Goal: Complete application form: Complete application form

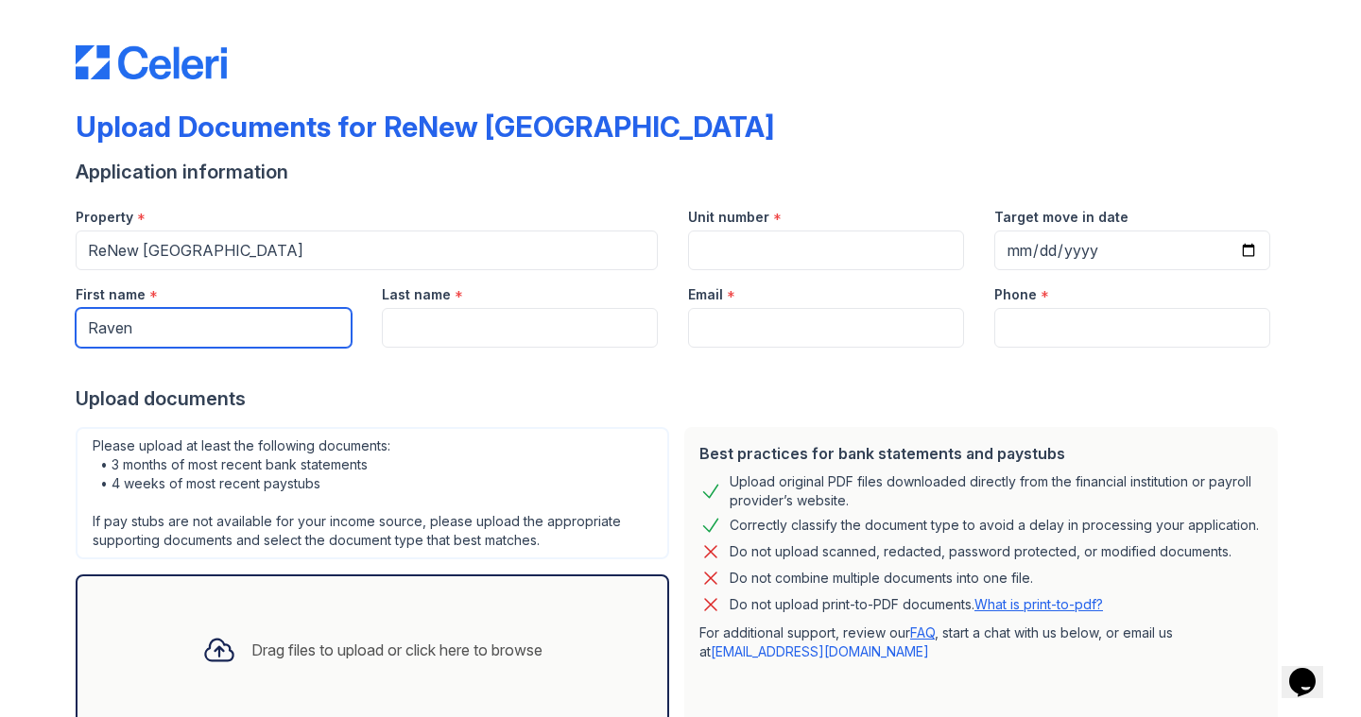
type input "Raven"
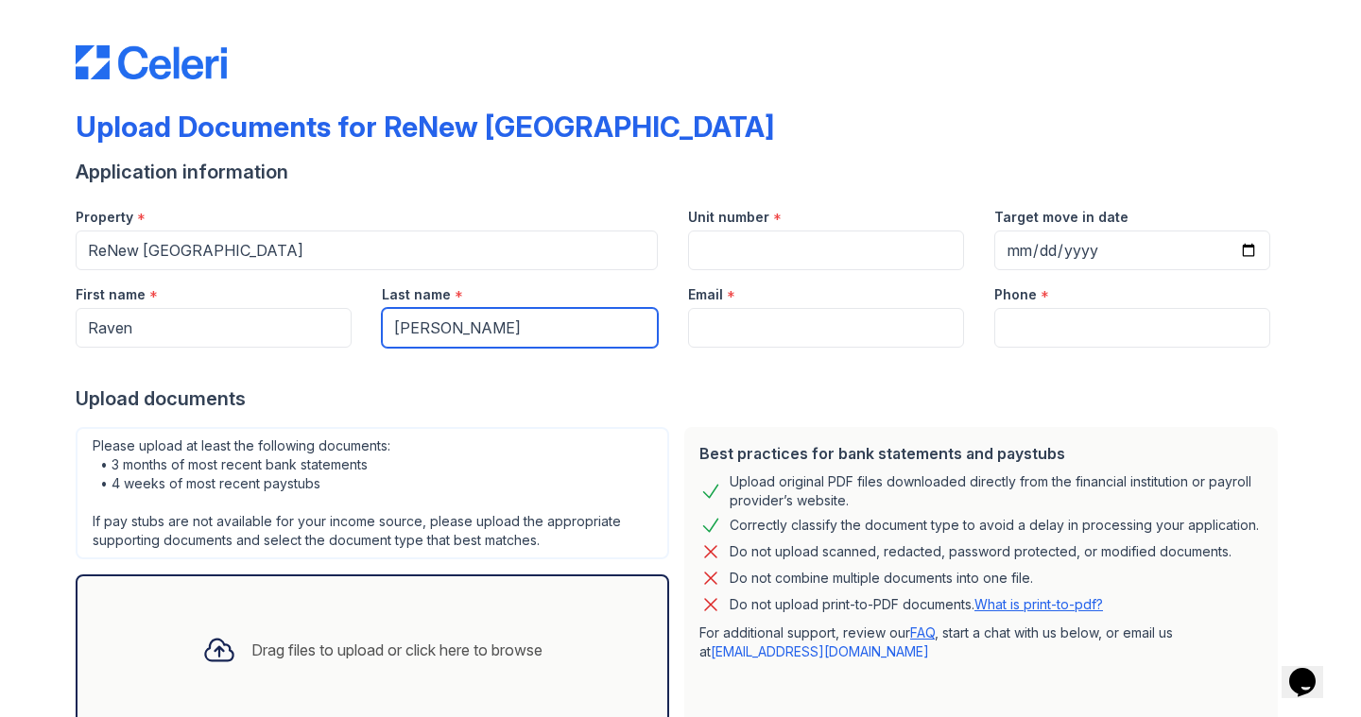
type input "Bennett"
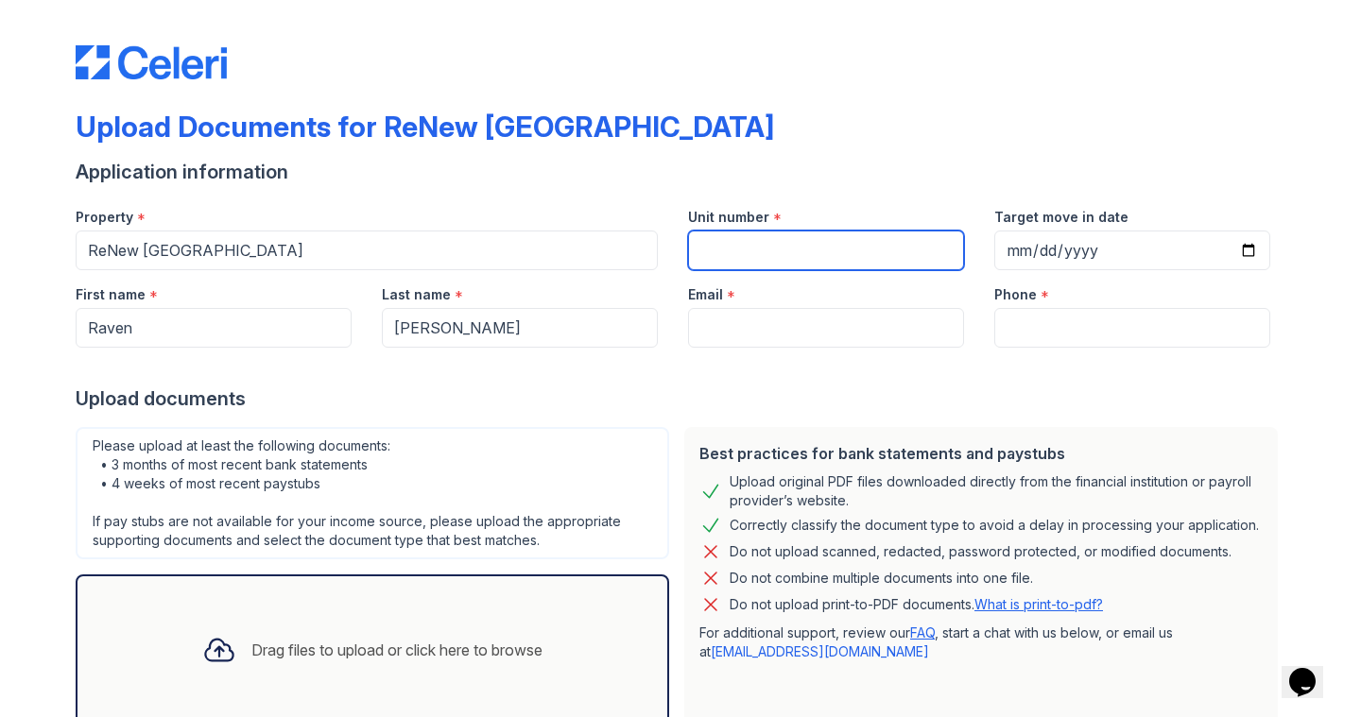
click at [752, 244] on input "Unit number" at bounding box center [826, 251] width 276 height 40
type input "109"
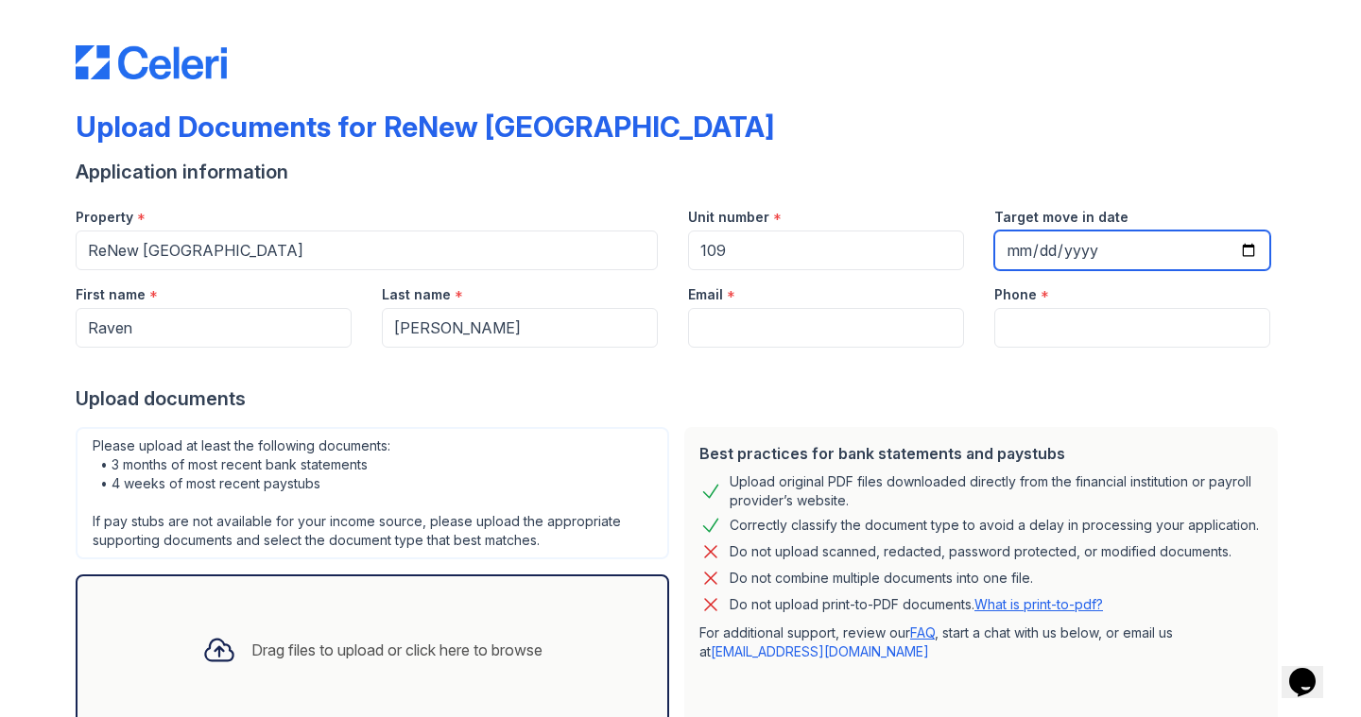
click at [1002, 257] on input "Target move in date" at bounding box center [1132, 251] width 276 height 40
type input "2025-09-06"
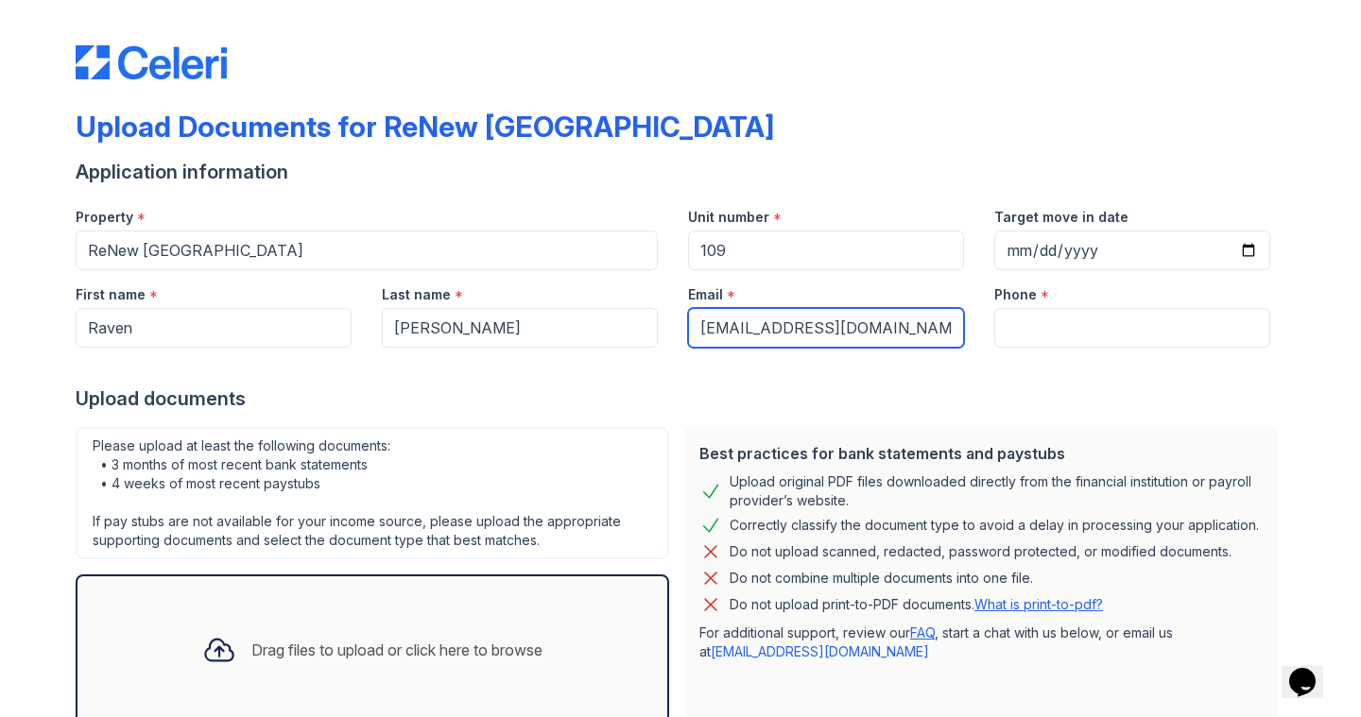
type input "ravenarobennett@gmail.com"
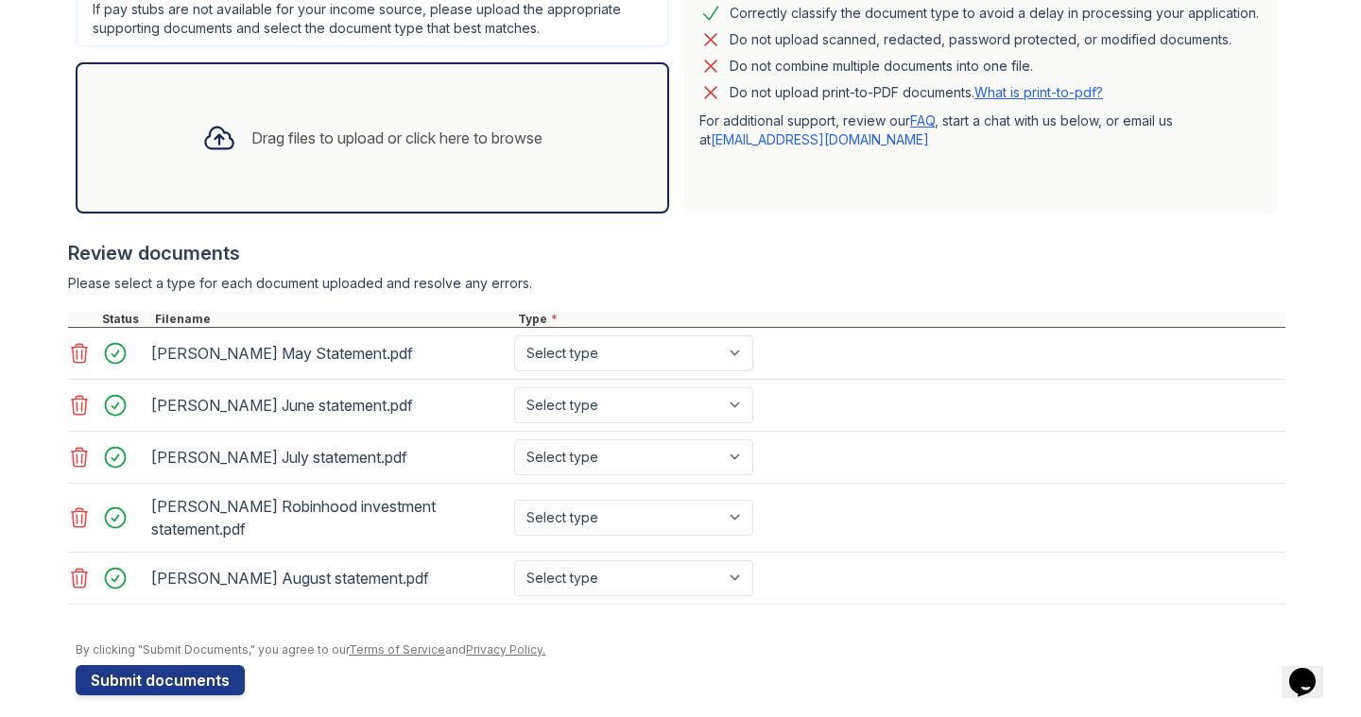
scroll to position [523, 0]
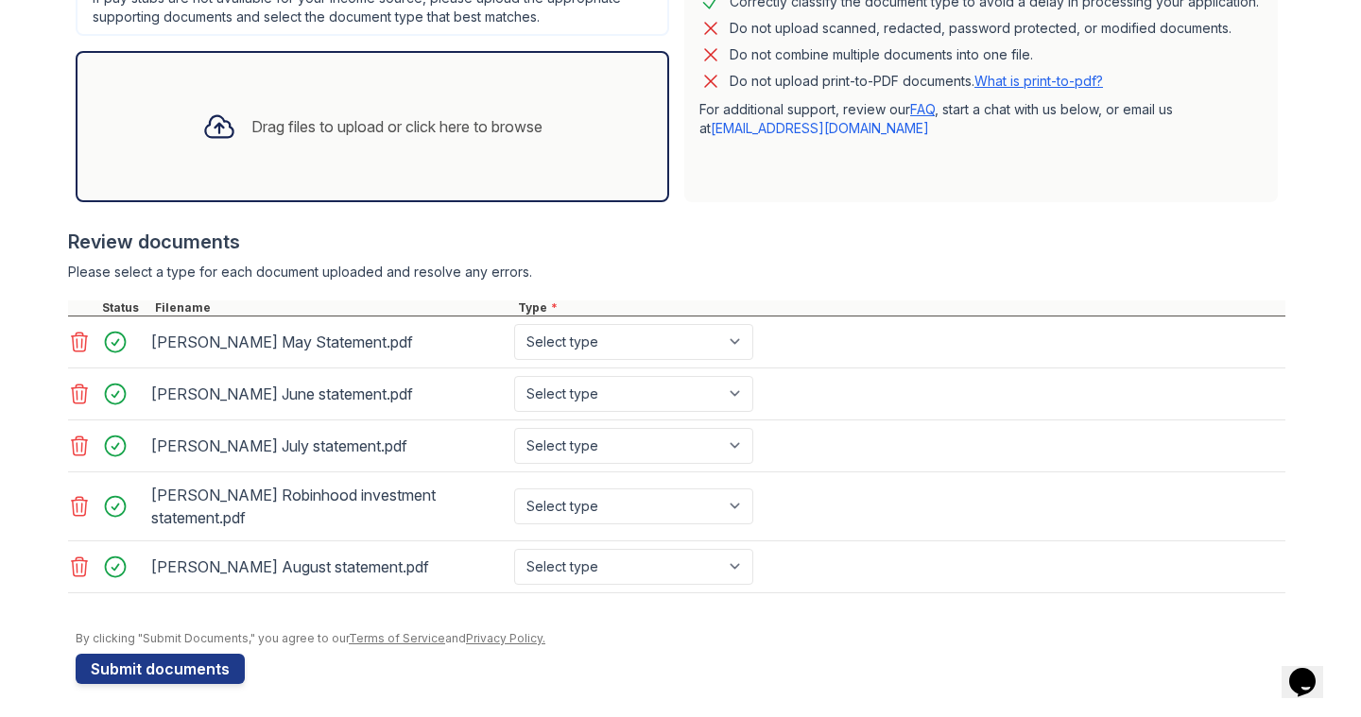
type input "5083645156"
select select "bank_statement"
select select "investment_account_statement"
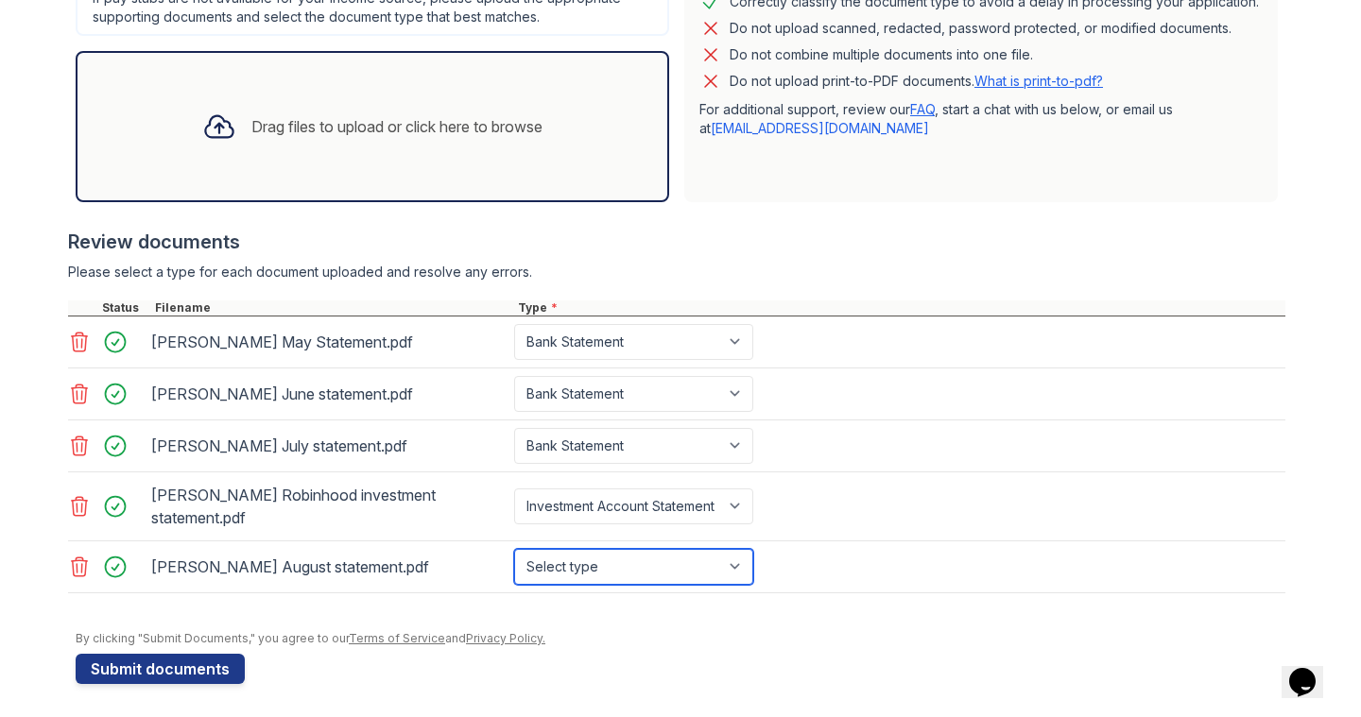
select select "bank_statement"
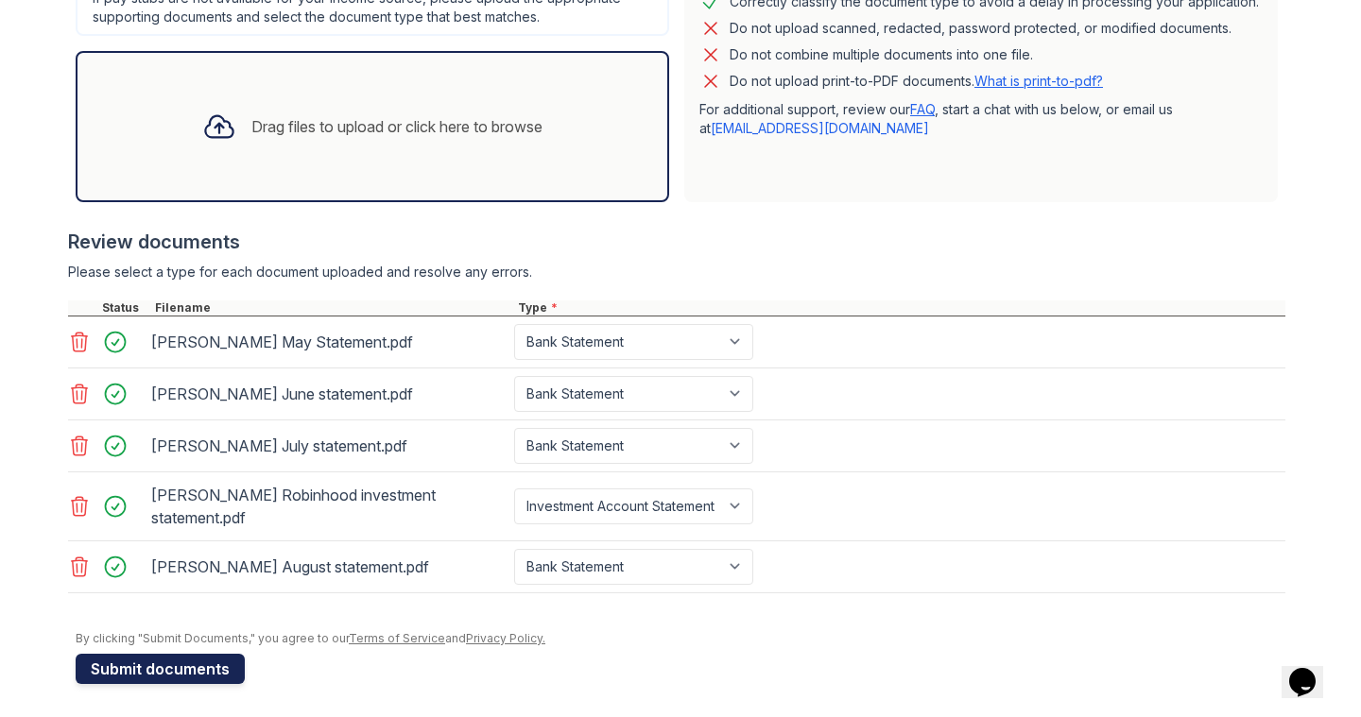
click at [175, 673] on button "Submit documents" at bounding box center [160, 669] width 169 height 30
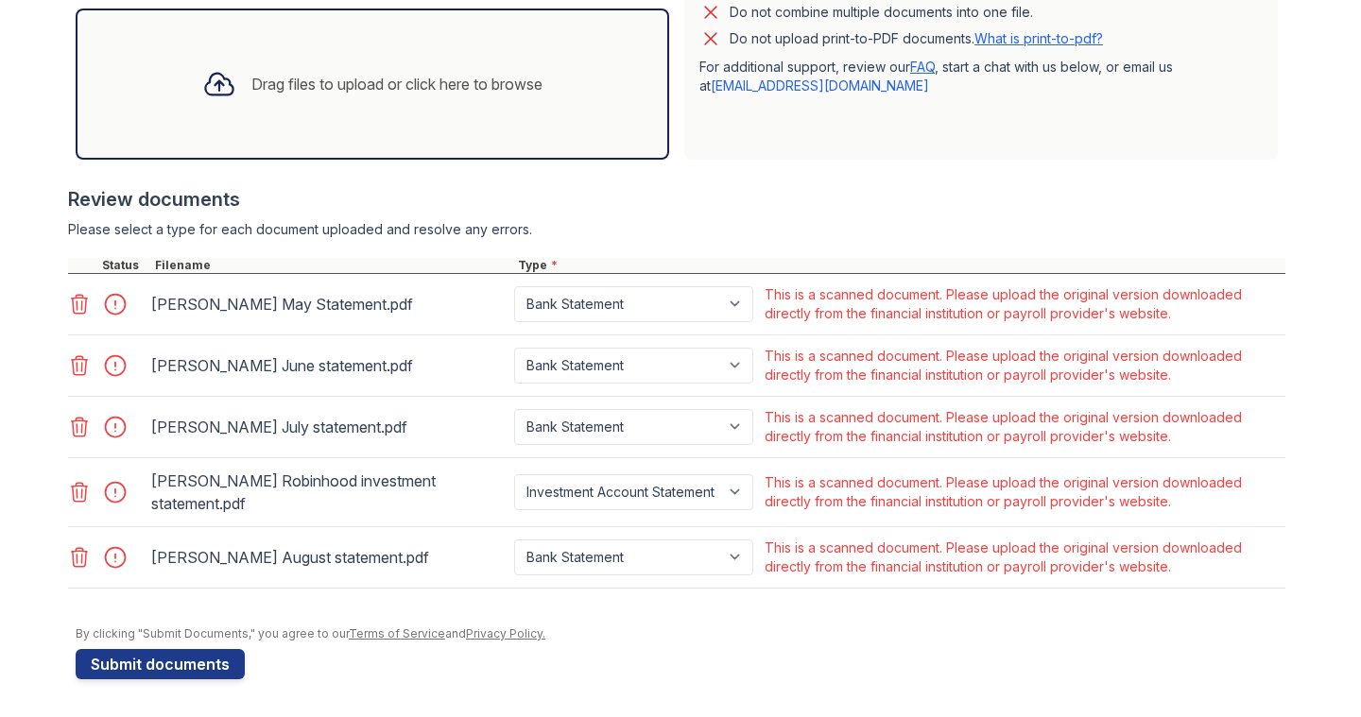
scroll to position [0, 0]
select select "other"
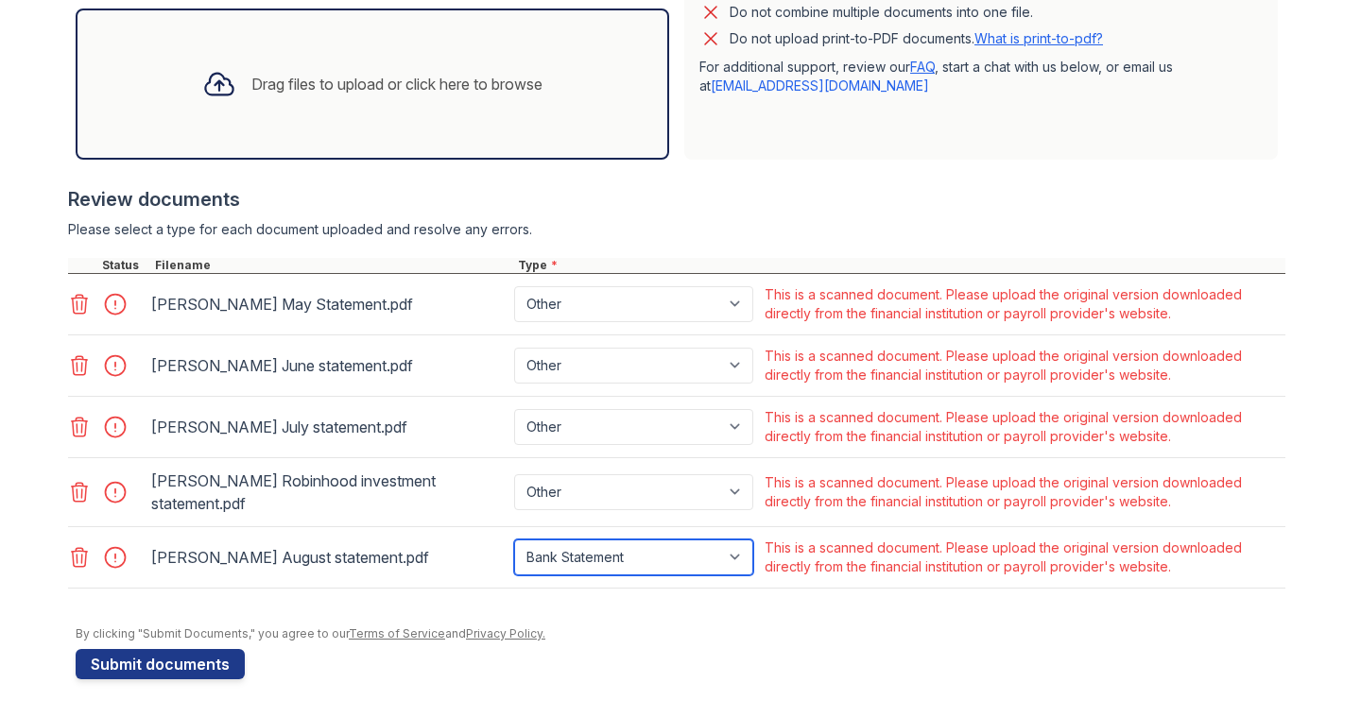
select select "other"
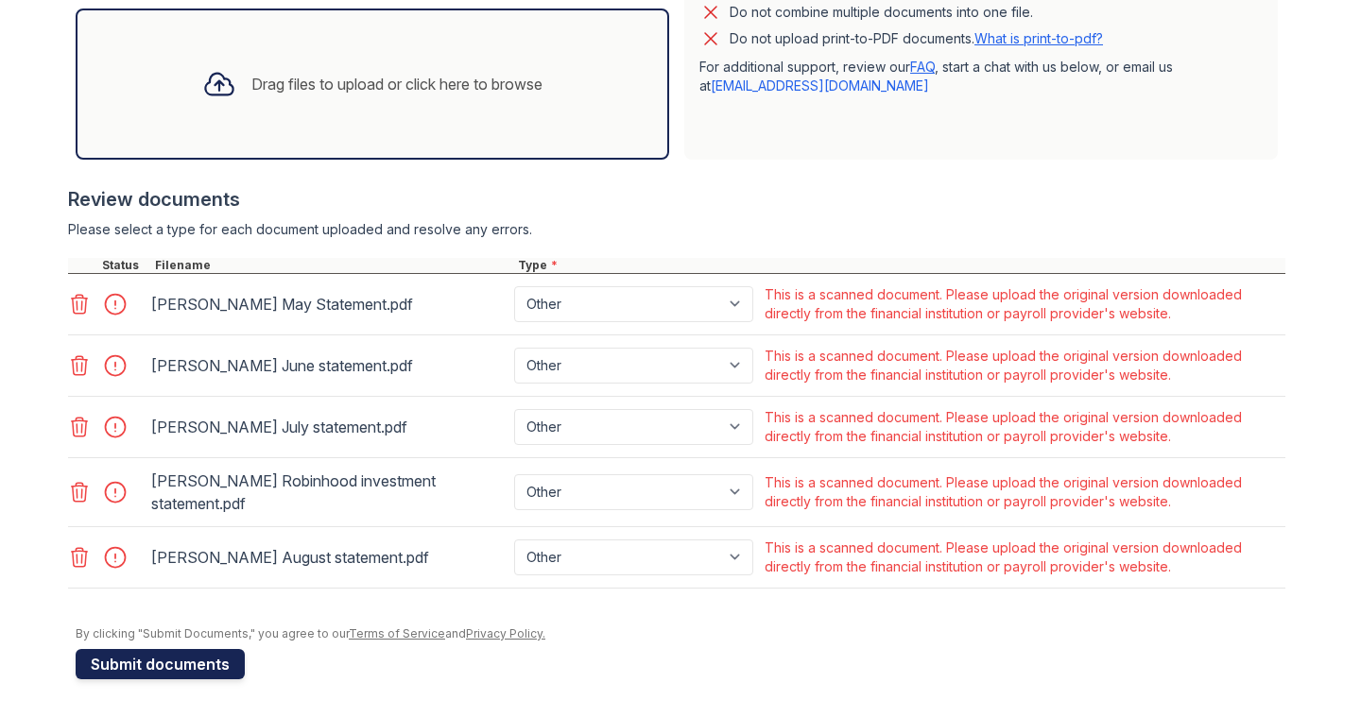
click at [198, 664] on button "Submit documents" at bounding box center [160, 664] width 169 height 30
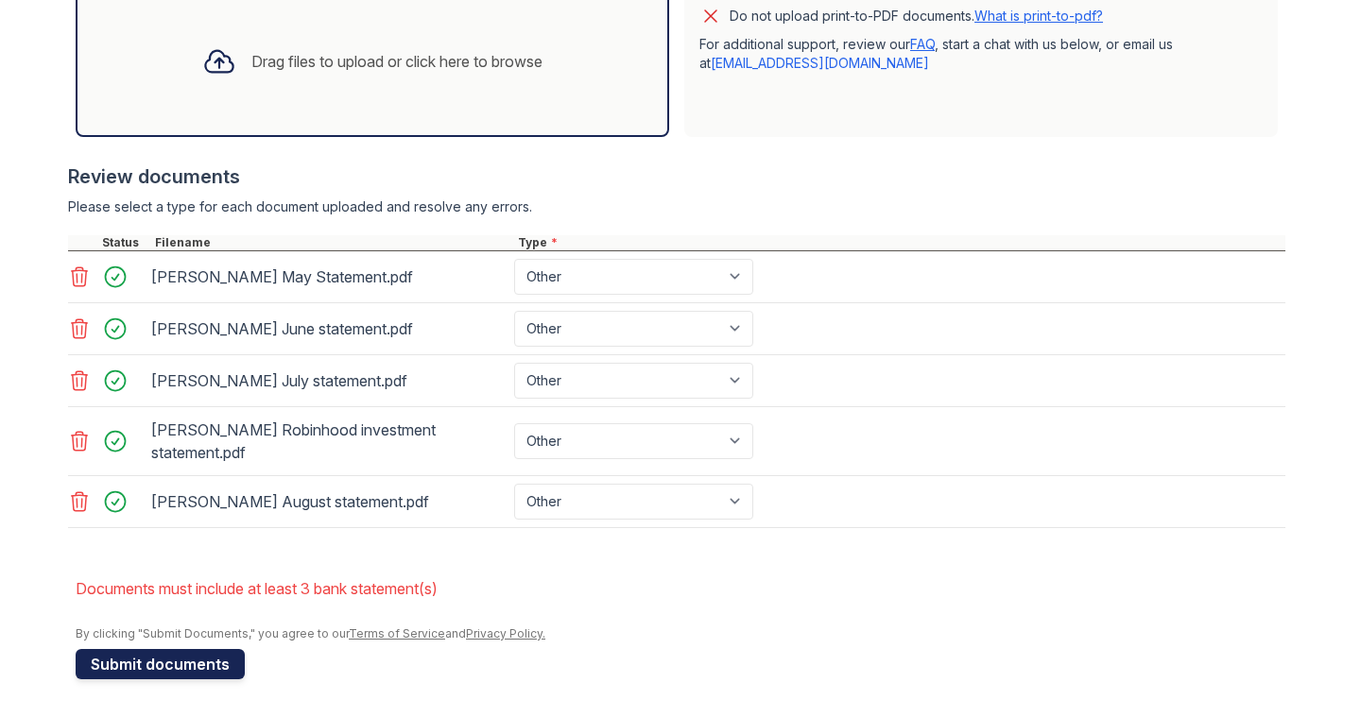
scroll to position [645, 0]
click at [168, 664] on button "Submit documents" at bounding box center [160, 664] width 169 height 30
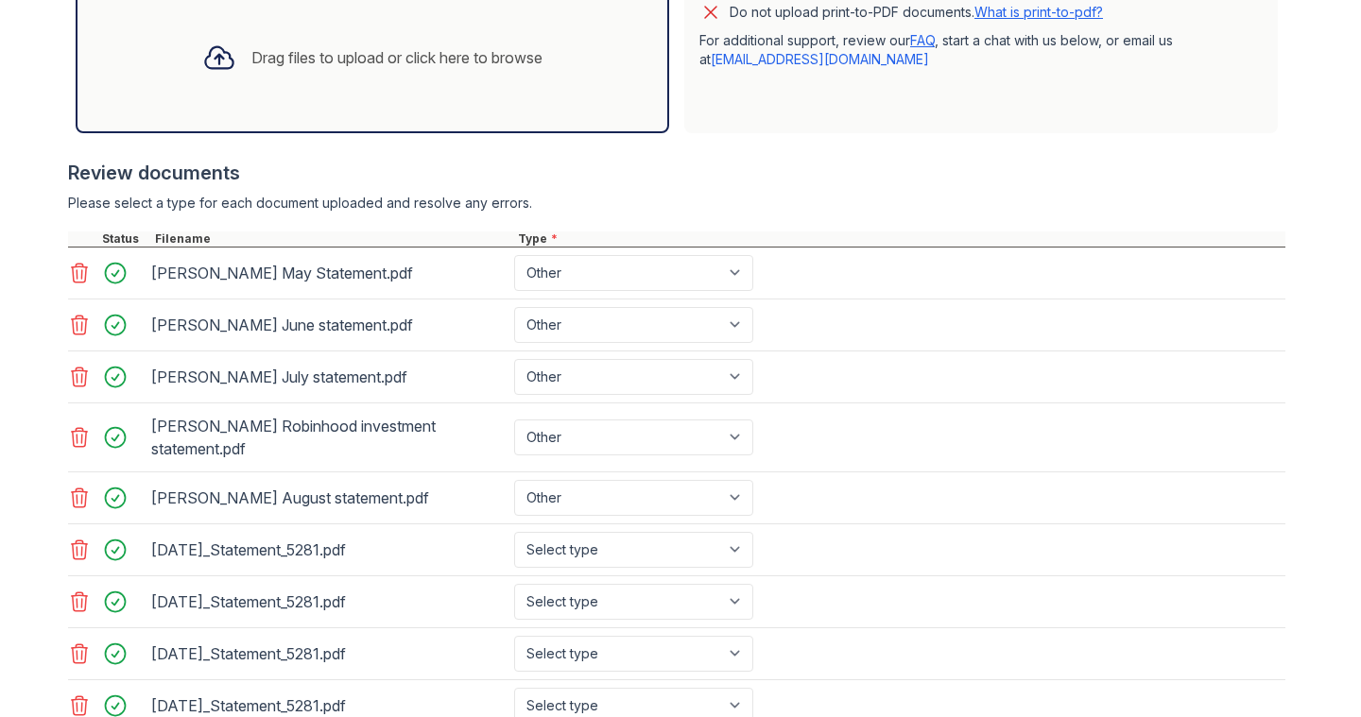
click at [73, 499] on icon at bounding box center [79, 498] width 23 height 23
click at [75, 375] on icon at bounding box center [79, 377] width 23 height 23
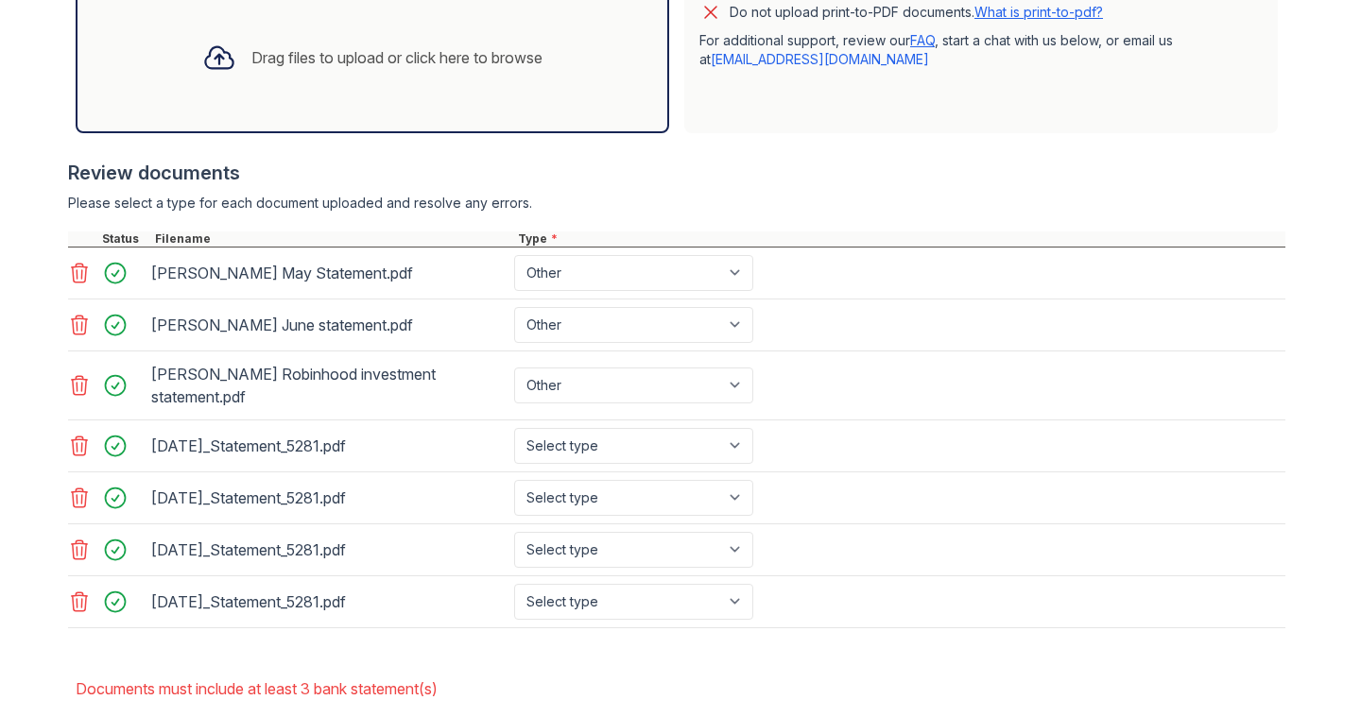
click at [72, 323] on icon at bounding box center [79, 325] width 23 height 23
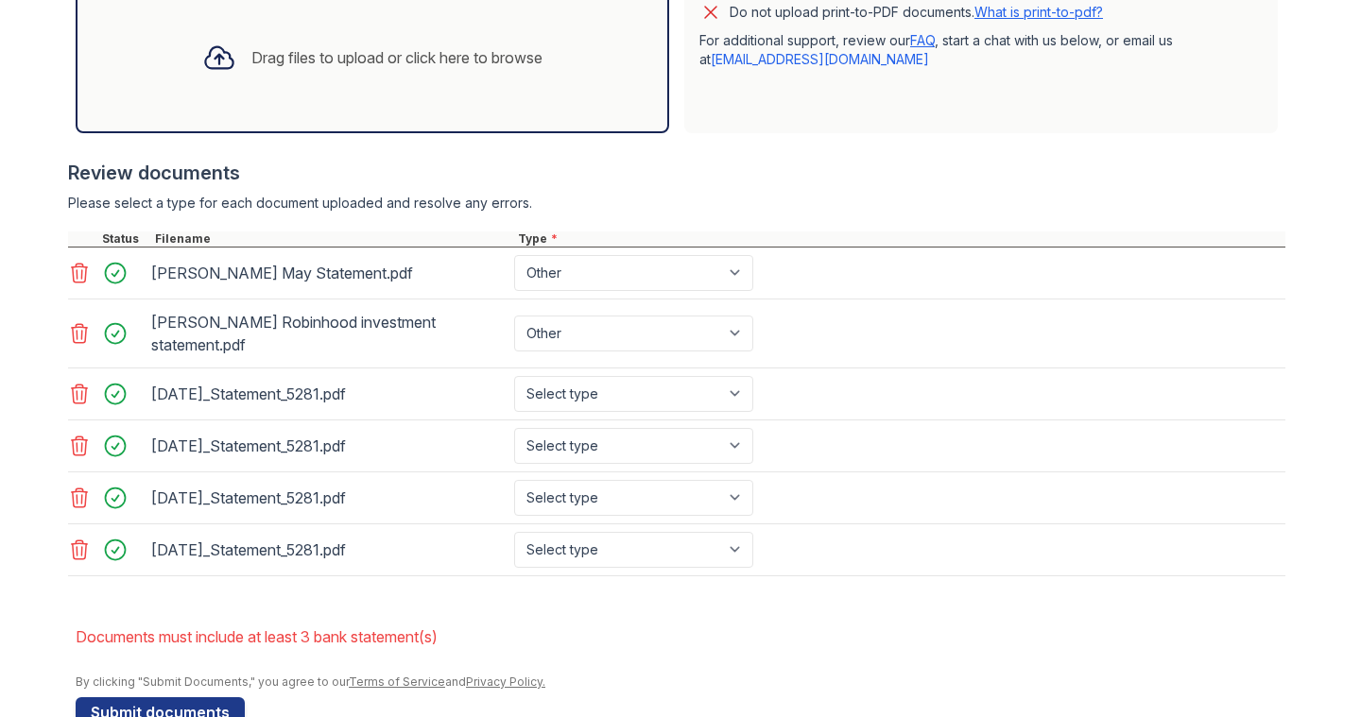
click at [73, 274] on icon at bounding box center [79, 273] width 23 height 23
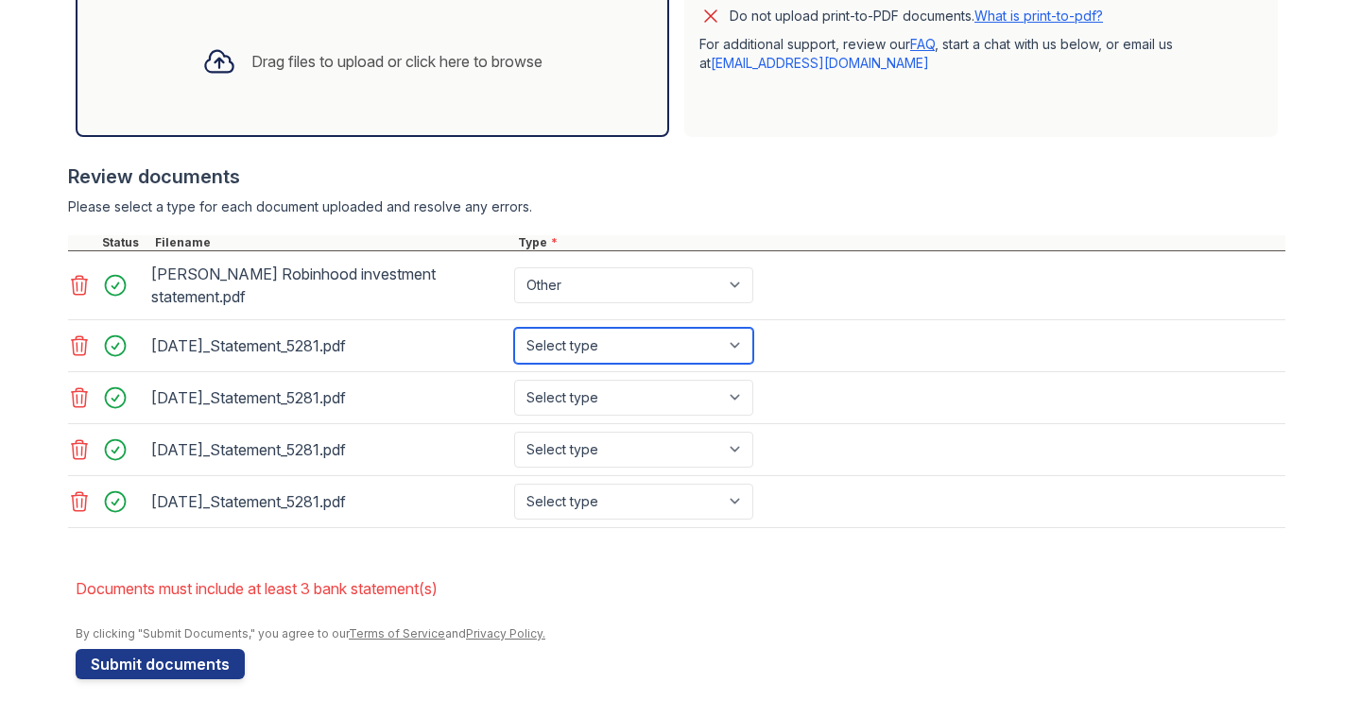
select select "bank_statement"
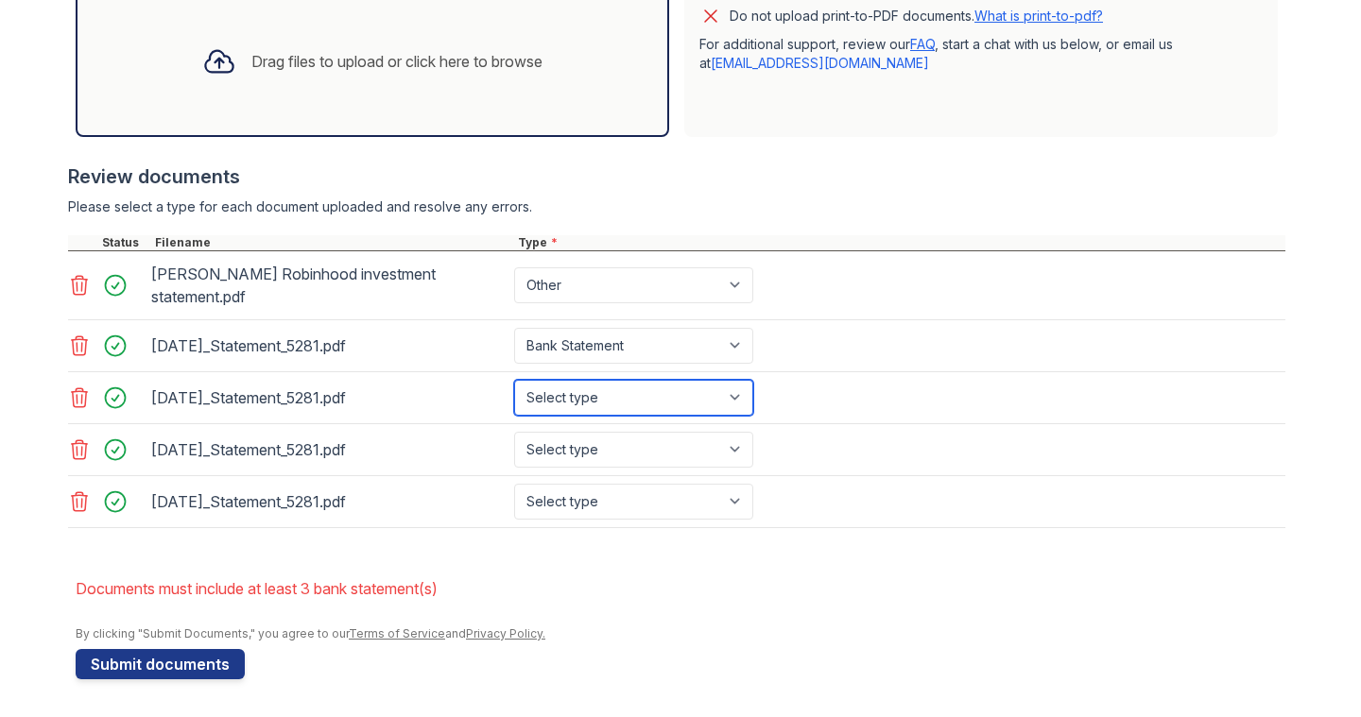
select select "bank_statement"
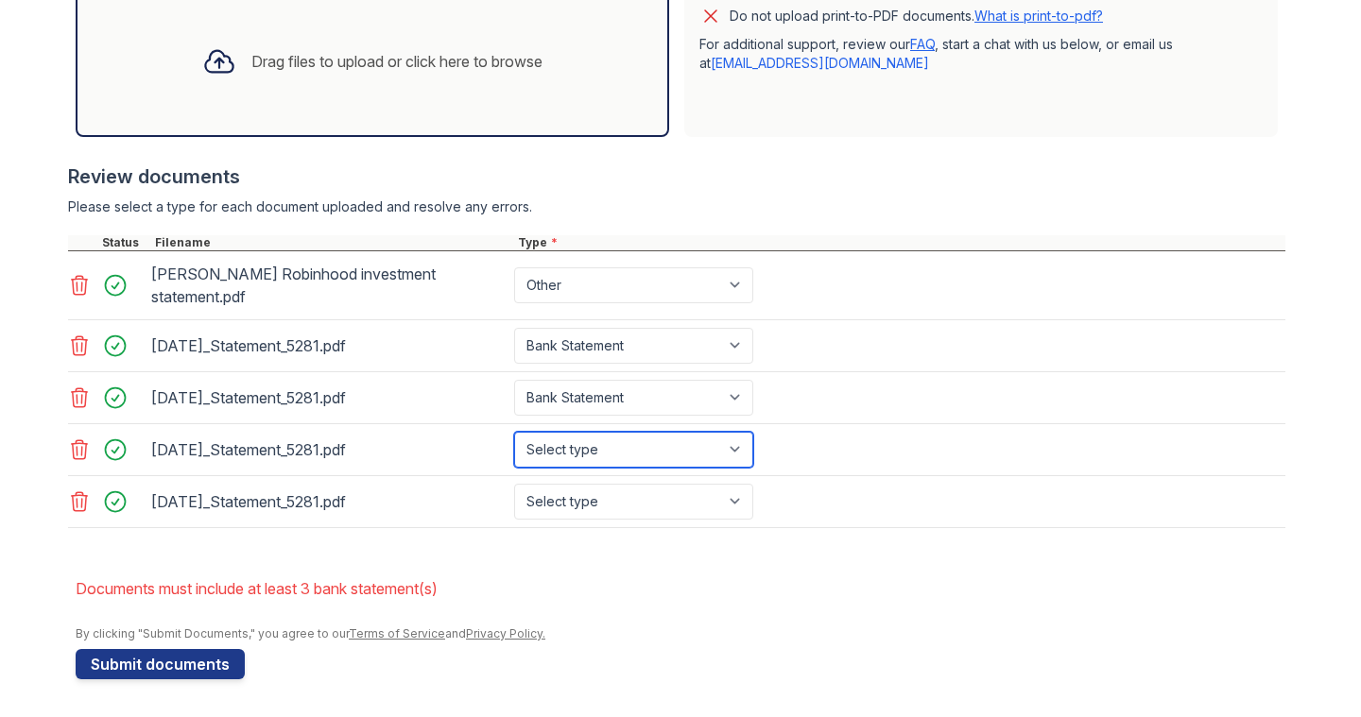
select select "bank_statement"
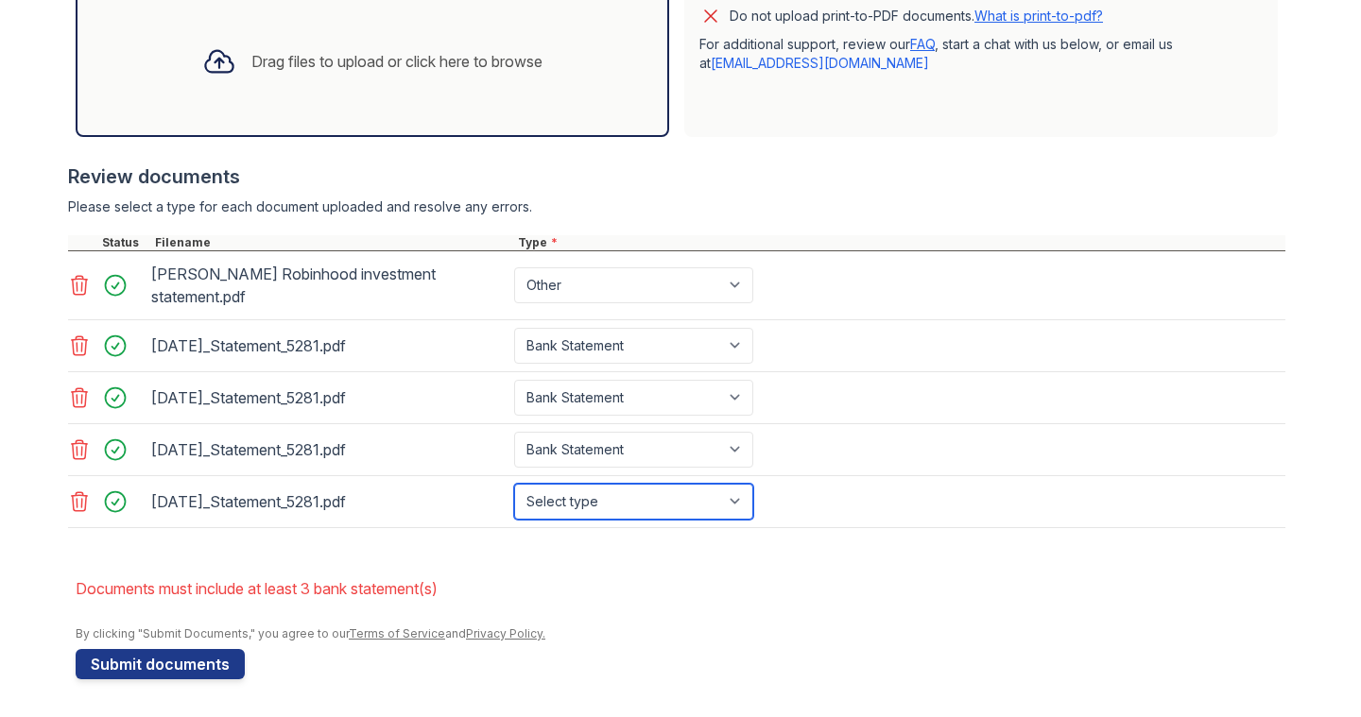
select select "bank_statement"
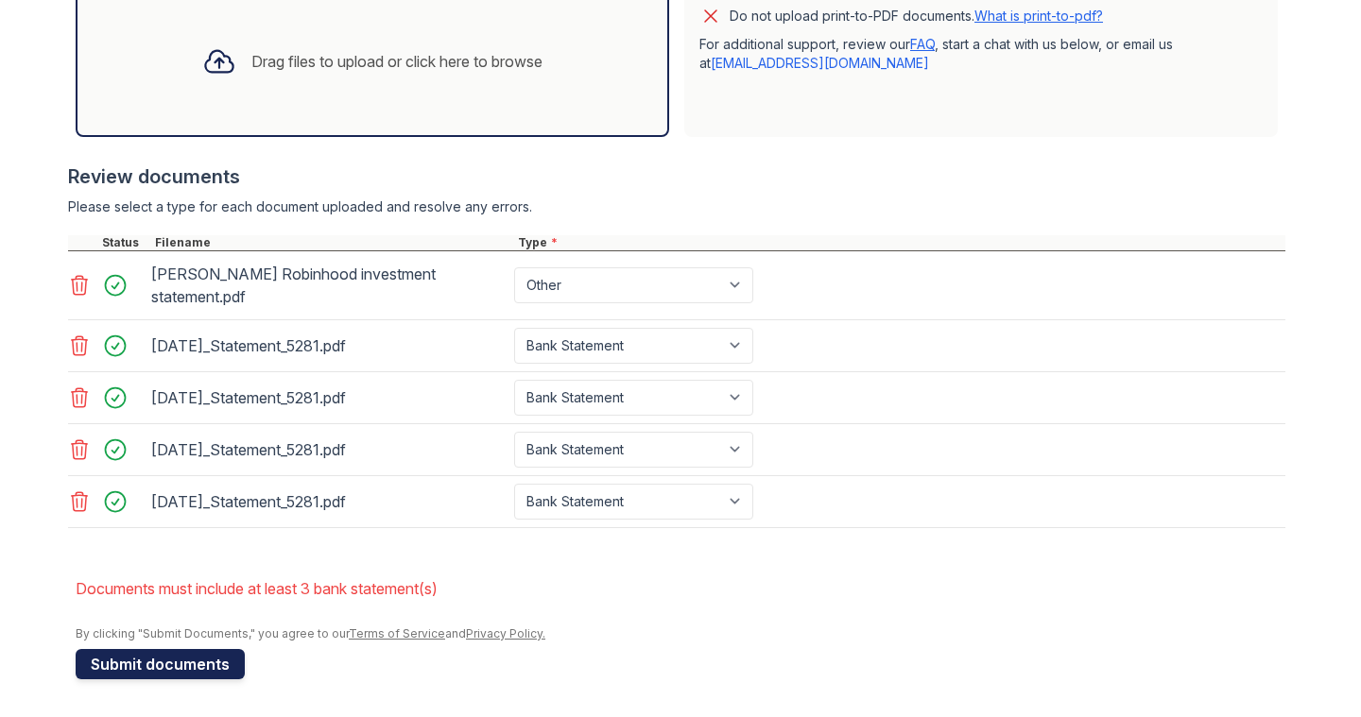
click at [207, 660] on button "Submit documents" at bounding box center [160, 664] width 169 height 30
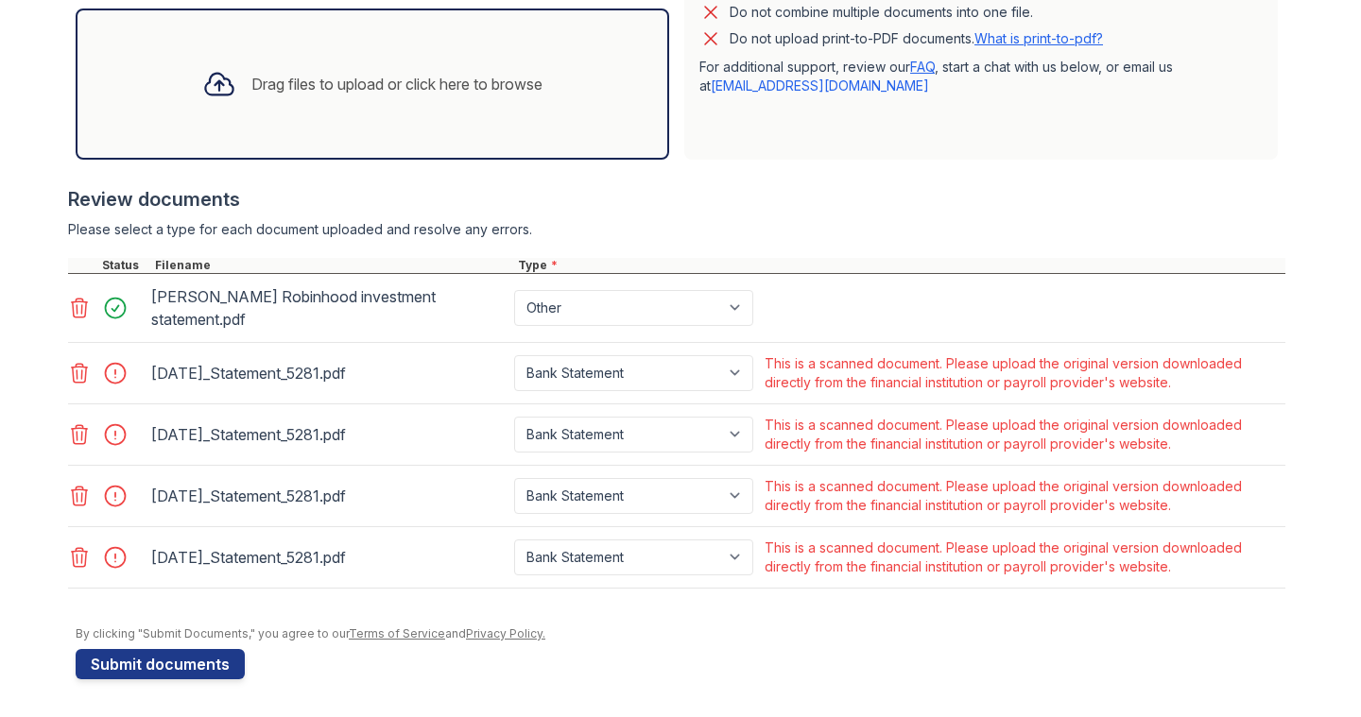
scroll to position [623, 0]
click at [108, 369] on div at bounding box center [120, 373] width 53 height 26
click at [110, 429] on div at bounding box center [120, 434] width 53 height 26
click at [110, 497] on div at bounding box center [120, 496] width 53 height 26
click at [109, 556] on div at bounding box center [120, 557] width 53 height 26
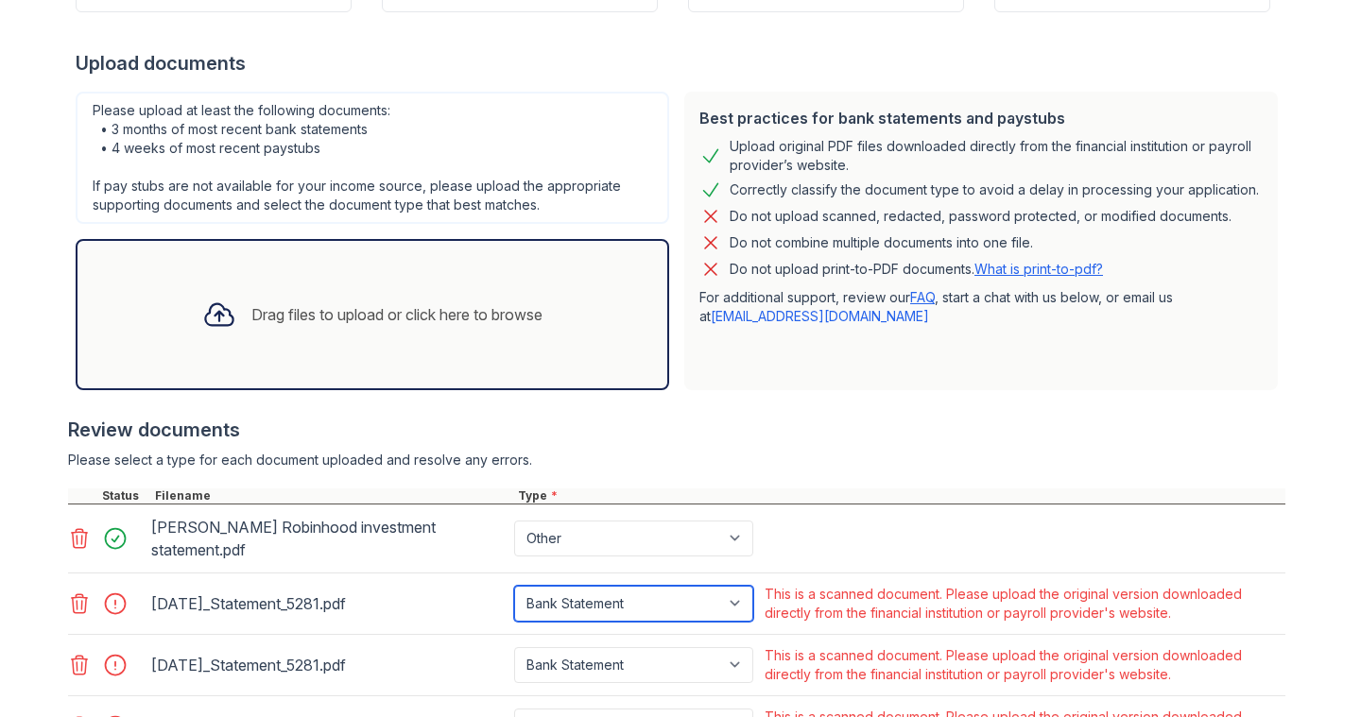
scroll to position [429, 0]
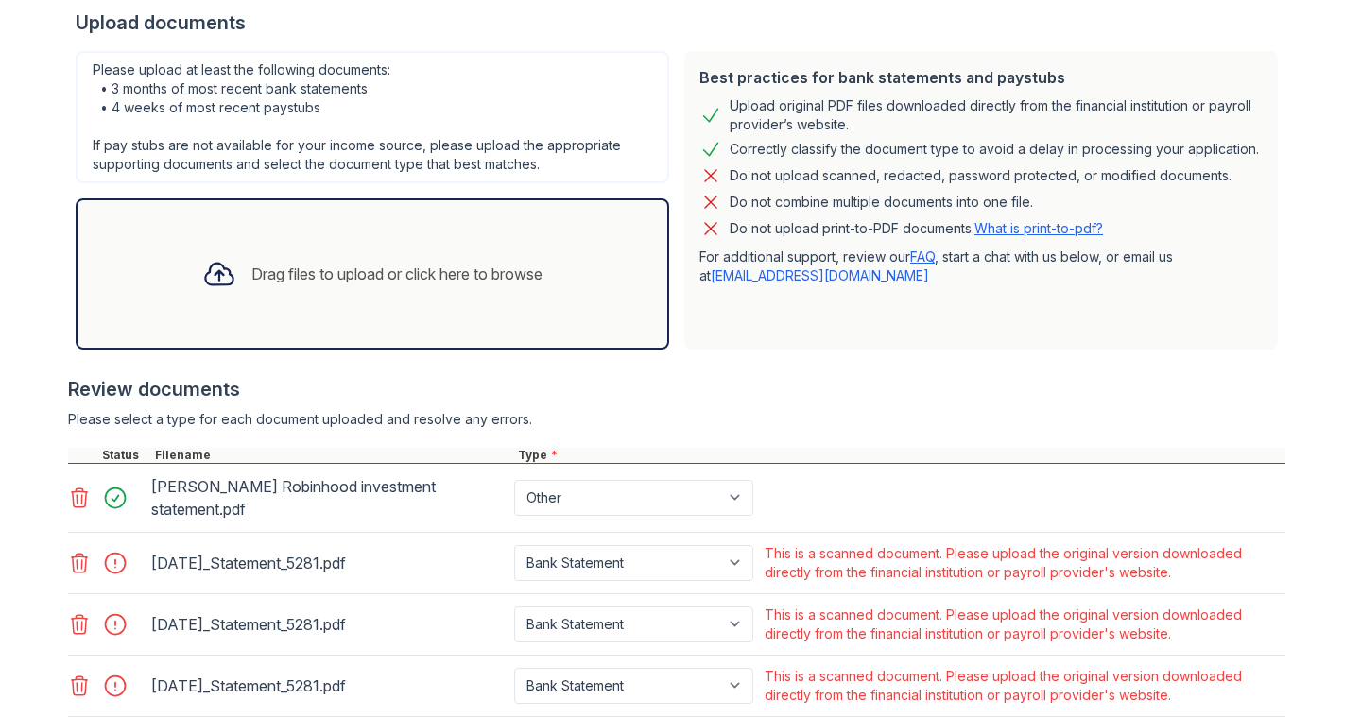
click at [278, 248] on div "Drag files to upload or click here to browse" at bounding box center [372, 274] width 370 height 64
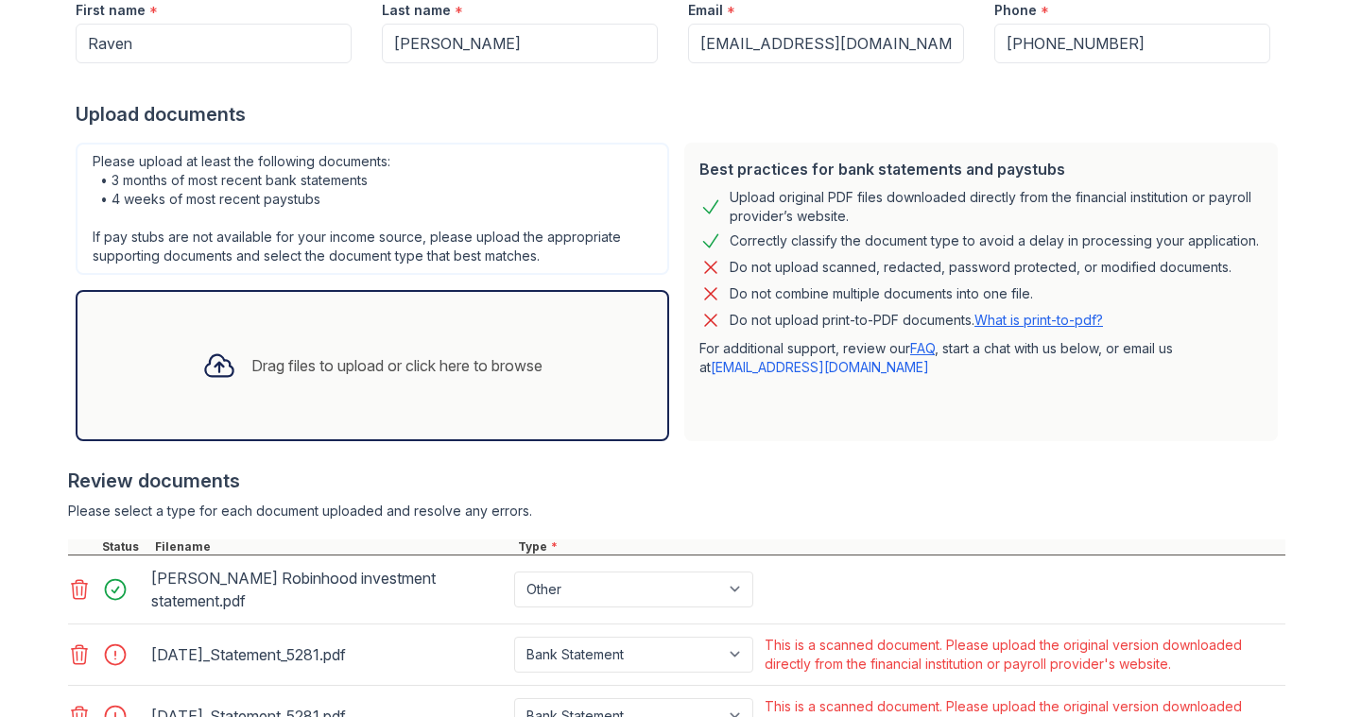
scroll to position [331, 0]
